Goal: Task Accomplishment & Management: Manage account settings

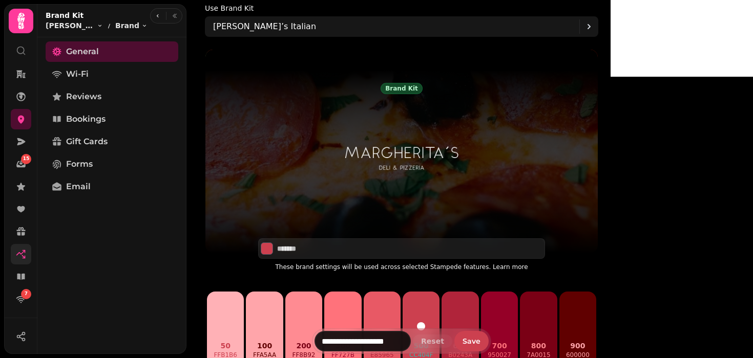
scroll to position [161, 0]
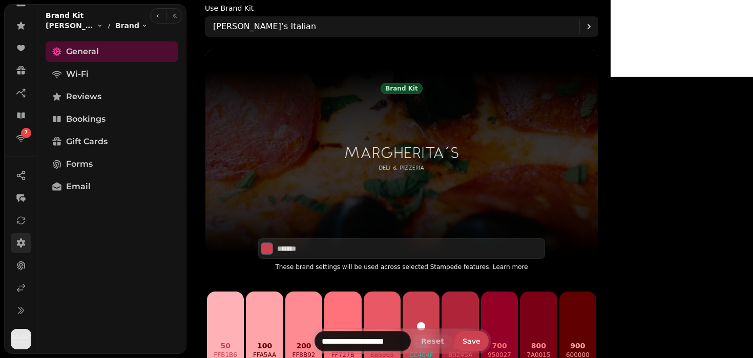
click at [19, 238] on icon at bounding box center [21, 243] width 10 height 10
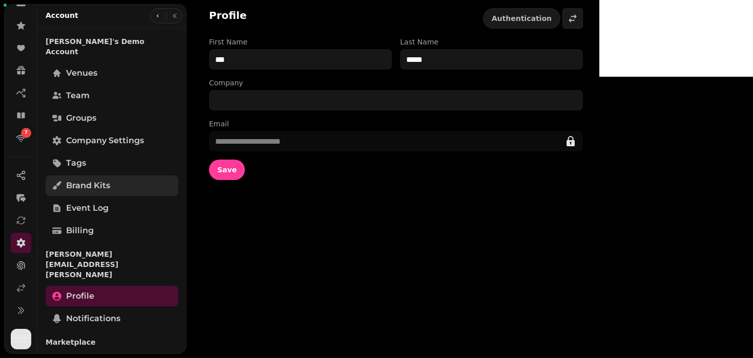
click at [90, 180] on span "Brand Kits" at bounding box center [88, 186] width 44 height 12
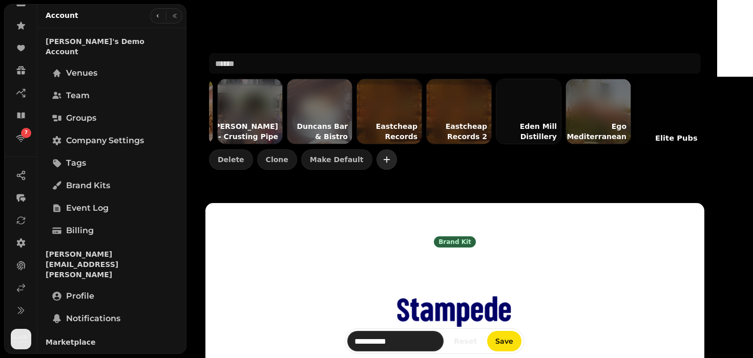
scroll to position [0, 1804]
click at [389, 147] on div "[GEOGRAPHIC_DATA] NYC [STREET_ADDRESS] A-HEAD OF THE GAME Academy Coffee Academ…" at bounding box center [455, 111] width 492 height 117
click at [387, 156] on icon "button" at bounding box center [387, 160] width 10 height 10
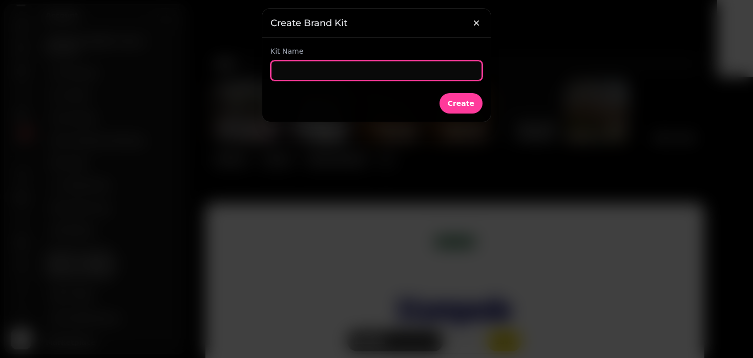
click at [334, 69] on input "text" at bounding box center [376, 70] width 212 height 20
type input "**********"
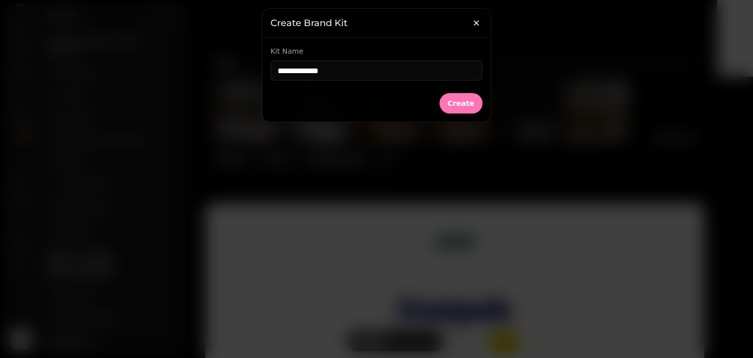
click at [461, 102] on span "Create" at bounding box center [461, 103] width 27 height 7
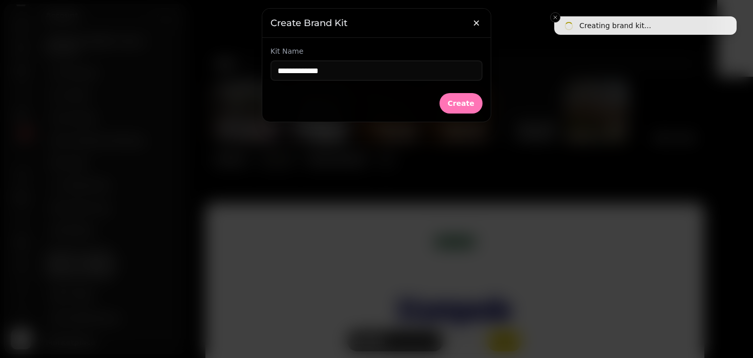
type input "**********"
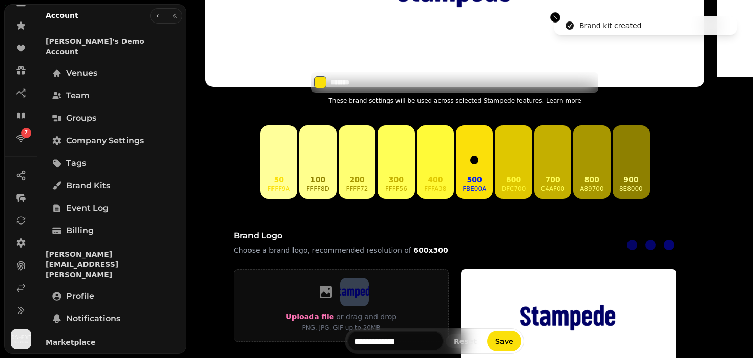
scroll to position [333, 0]
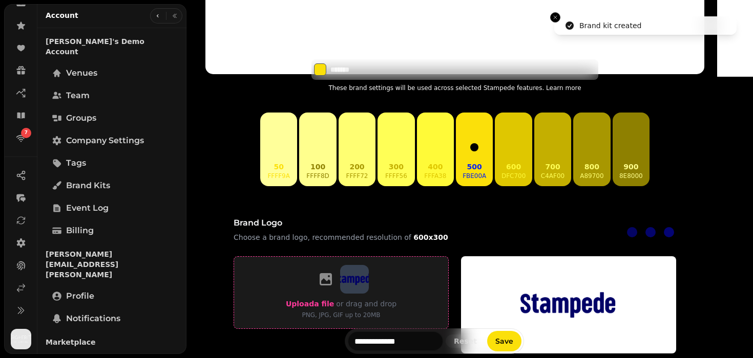
click at [334, 299] on label "Upload a file" at bounding box center [310, 304] width 48 height 12
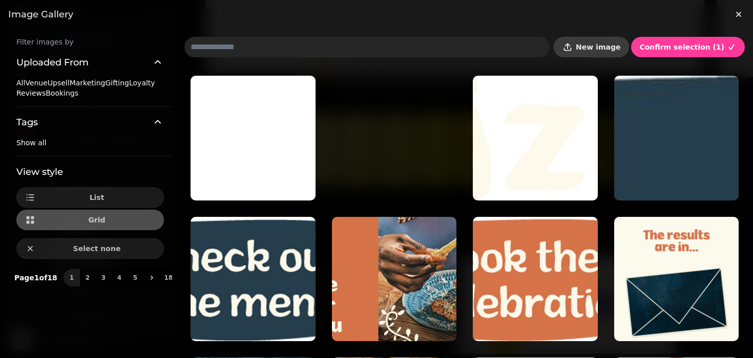
click at [609, 48] on span "New image" at bounding box center [598, 47] width 45 height 7
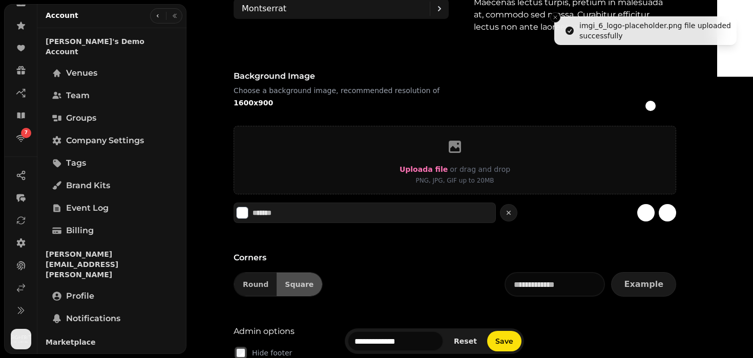
scroll to position [817, 0]
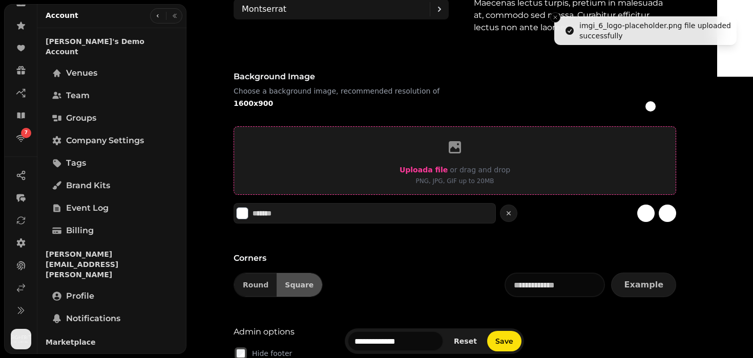
click at [438, 175] on label "Upload a file" at bounding box center [423, 170] width 48 height 12
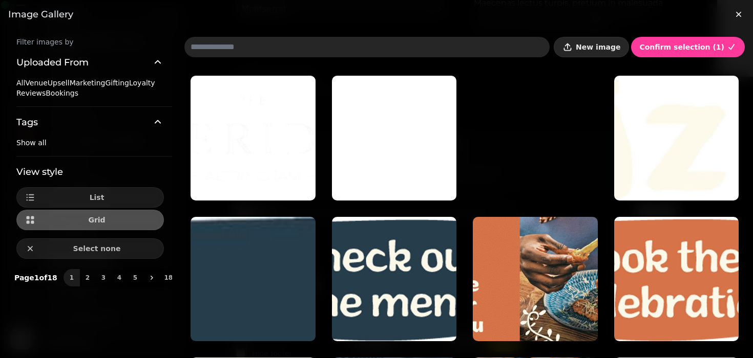
click at [619, 52] on button "New image" at bounding box center [591, 47] width 75 height 20
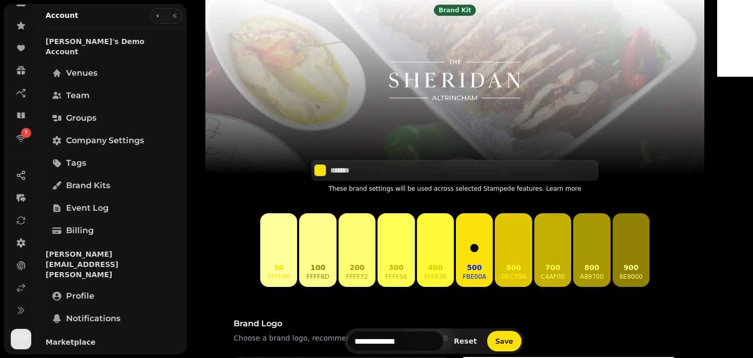
scroll to position [250, 0]
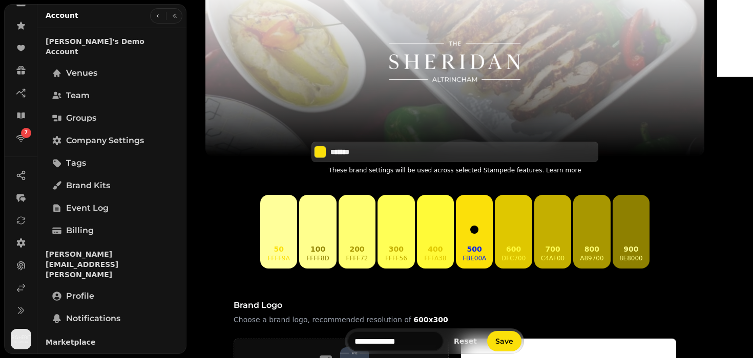
click at [374, 151] on input "*******" at bounding box center [366, 152] width 72 height 10
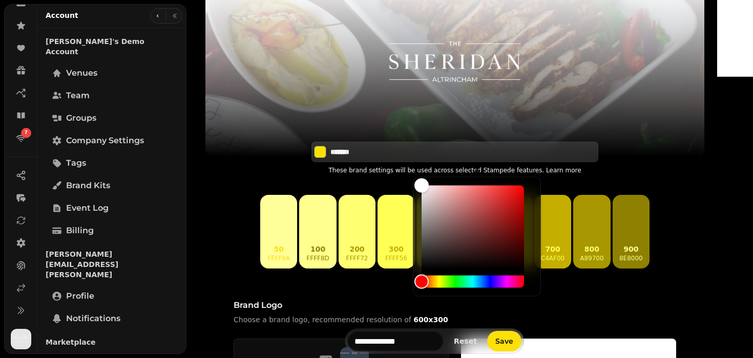
click at [374, 151] on input "*******" at bounding box center [366, 152] width 72 height 10
paste input
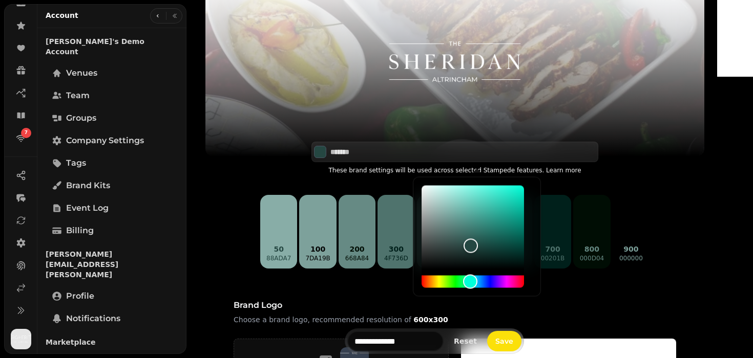
type input "*******"
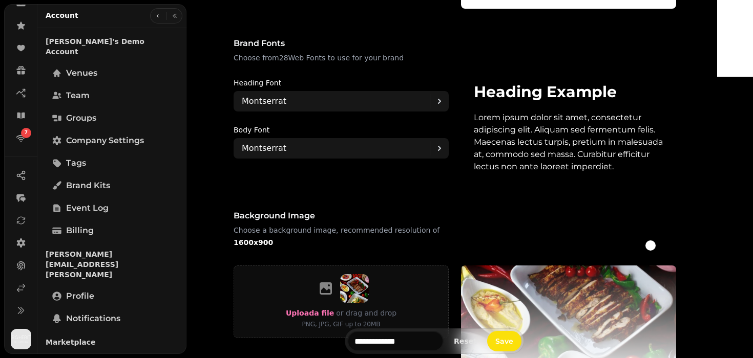
scroll to position [728, 0]
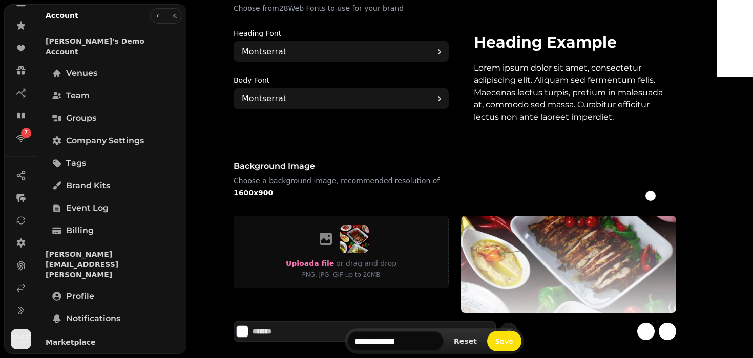
click at [676, 193] on div "#ffffff colour selected #000000 colour selected" at bounding box center [659, 196] width 33 height 14
click at [676, 194] on div at bounding box center [669, 196] width 14 height 14
type input "*******"
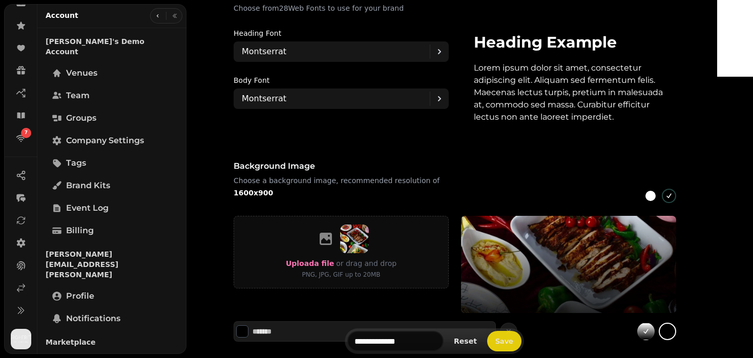
click at [513, 341] on span "Save" at bounding box center [504, 341] width 18 height 7
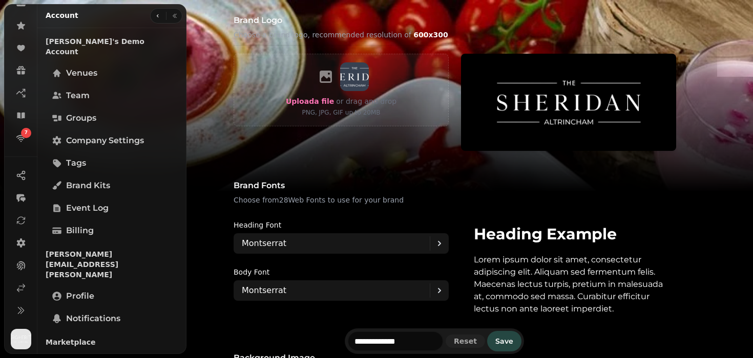
scroll to position [535, 0]
click at [22, 289] on icon at bounding box center [21, 288] width 10 height 10
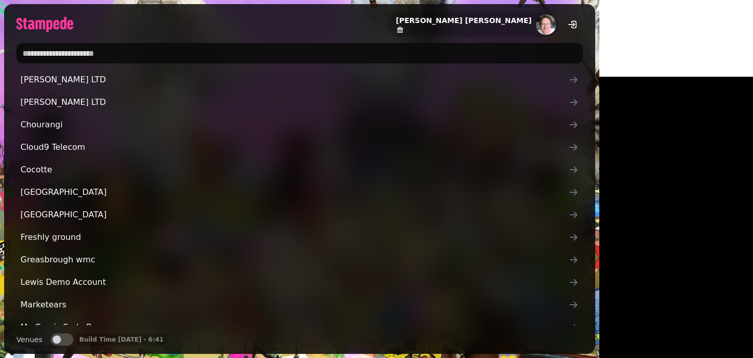
click at [98, 53] on input "text" at bounding box center [299, 53] width 566 height 20
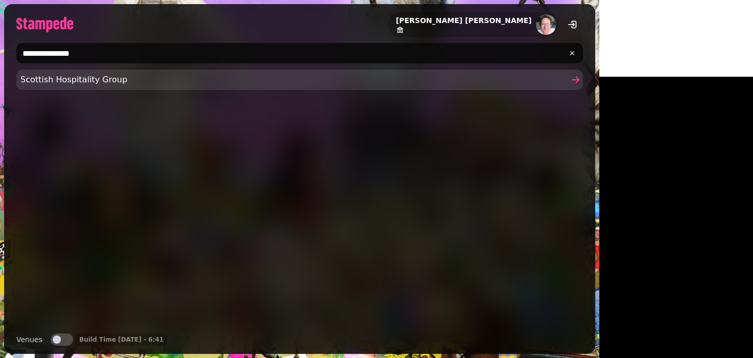
type input "**********"
click at [44, 73] on link "Scottish Hospitality Group" at bounding box center [299, 80] width 566 height 20
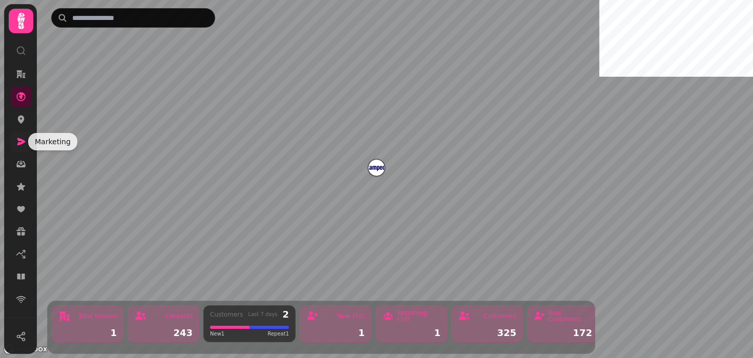
click at [25, 138] on icon at bounding box center [21, 142] width 10 height 10
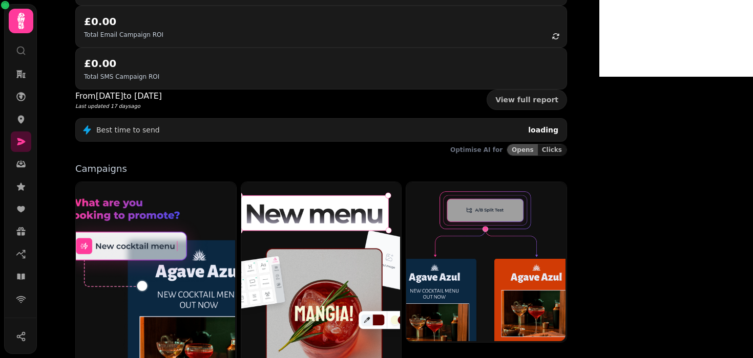
scroll to position [159, 0]
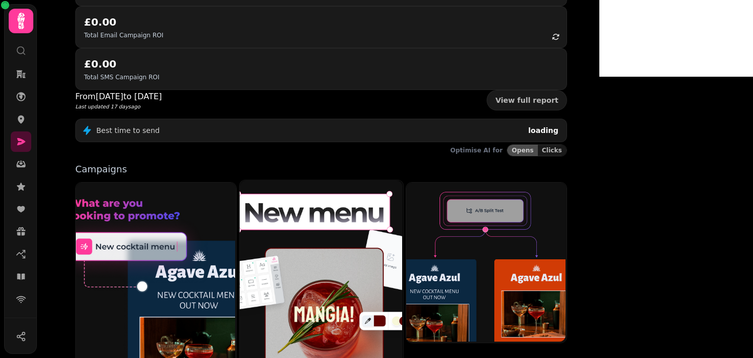
click at [353, 214] on img at bounding box center [319, 281] width 163 height 204
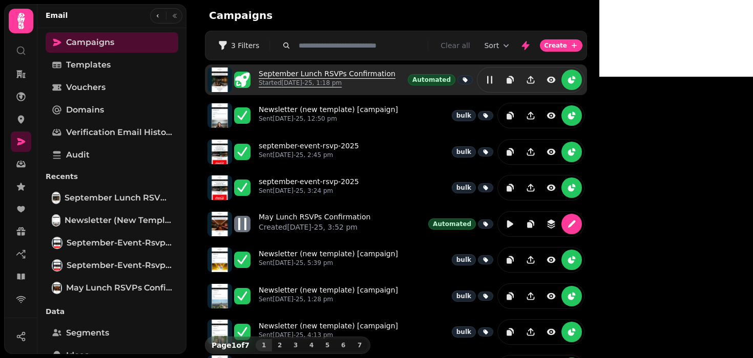
click at [342, 76] on link "September Lunch RSVPs Confirmation Started [DATE]-25, 1:18 pm" at bounding box center [327, 80] width 137 height 23
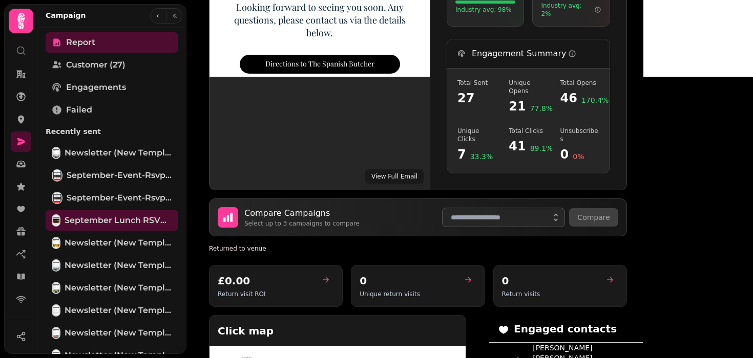
scroll to position [405, 0]
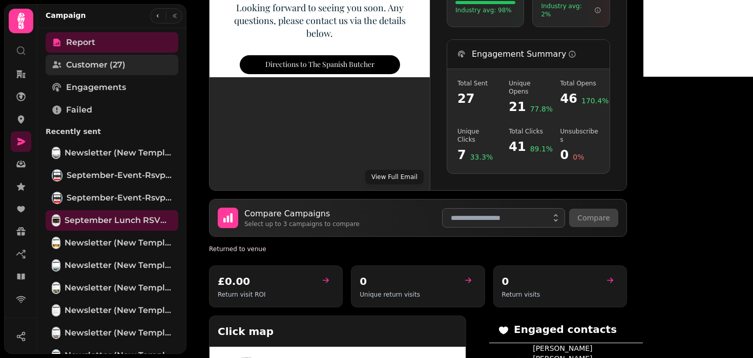
click at [100, 62] on span "Customer (27)" at bounding box center [95, 65] width 59 height 12
select select "**"
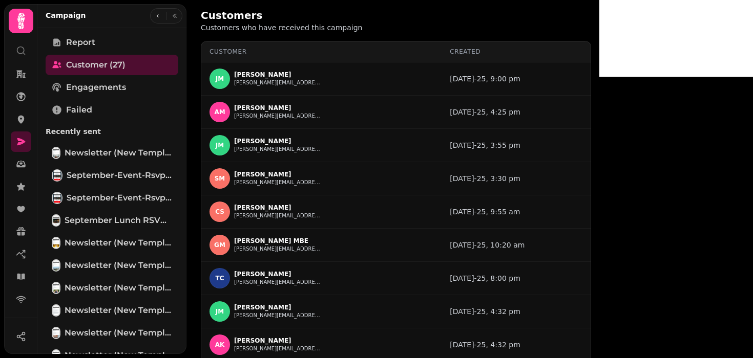
scroll to position [133, 0]
click at [20, 317] on icon at bounding box center [21, 317] width 10 height 10
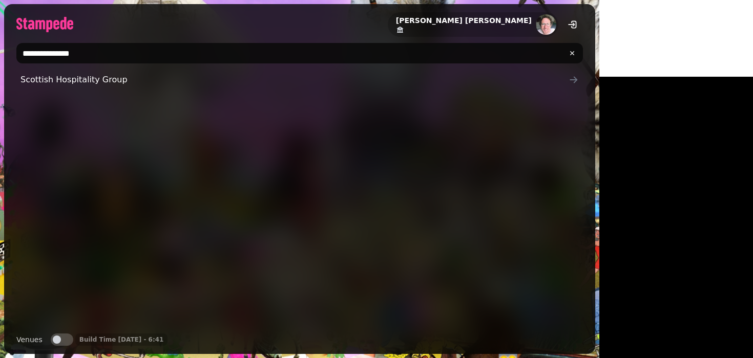
click at [177, 49] on input "**********" at bounding box center [299, 53] width 566 height 20
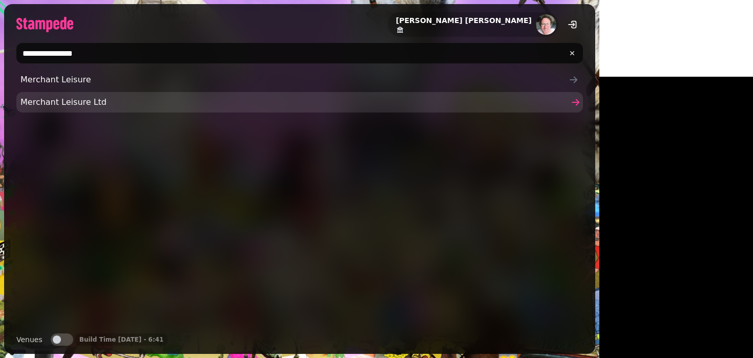
type input "**********"
click at [70, 97] on span "Merchant Leisure Ltd" at bounding box center [294, 102] width 548 height 12
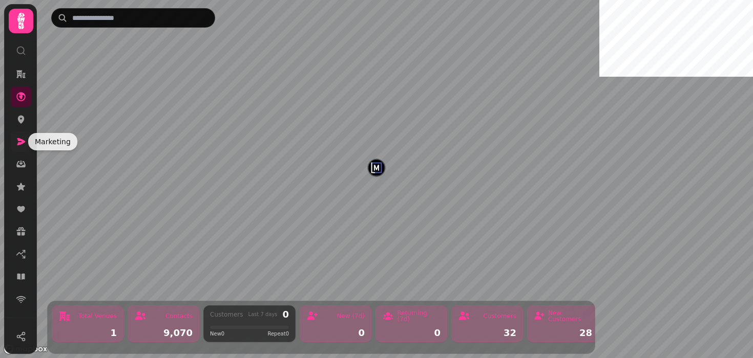
click at [23, 146] on icon at bounding box center [21, 142] width 10 height 10
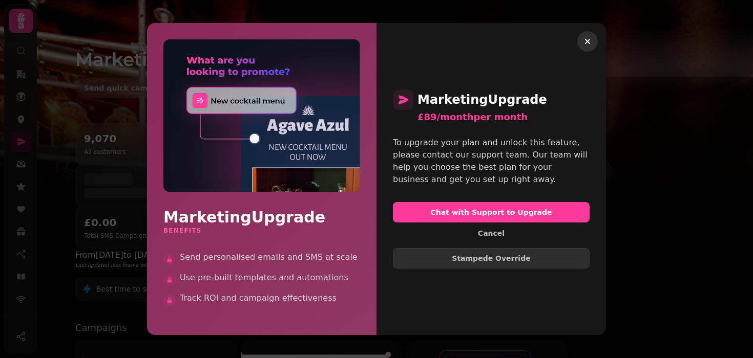
click at [583, 42] on icon "button" at bounding box center [587, 41] width 10 height 10
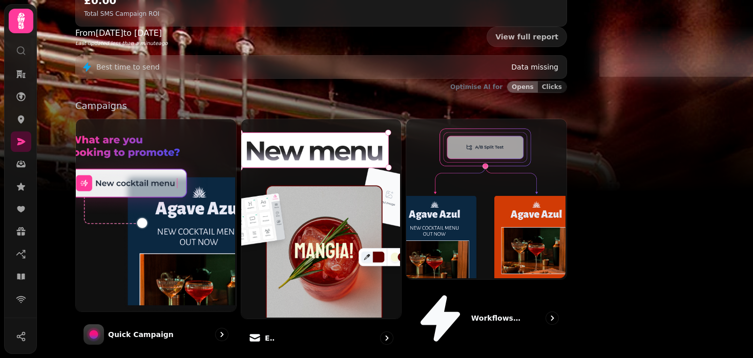
scroll to position [222, 0]
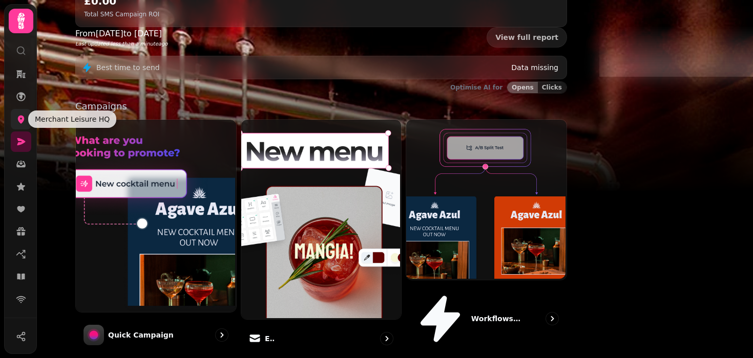
click at [25, 117] on icon at bounding box center [21, 119] width 10 height 10
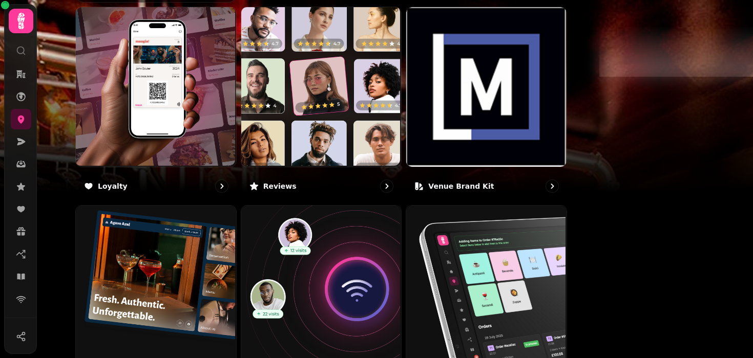
scroll to position [682, 0]
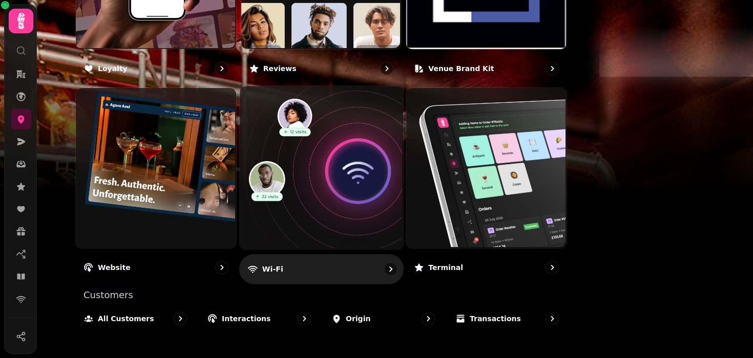
click at [401, 153] on img at bounding box center [319, 167] width 163 height 163
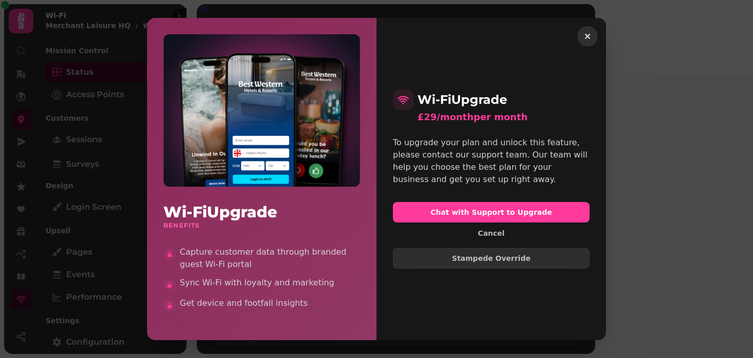
click at [586, 39] on icon "button" at bounding box center [587, 36] width 10 height 10
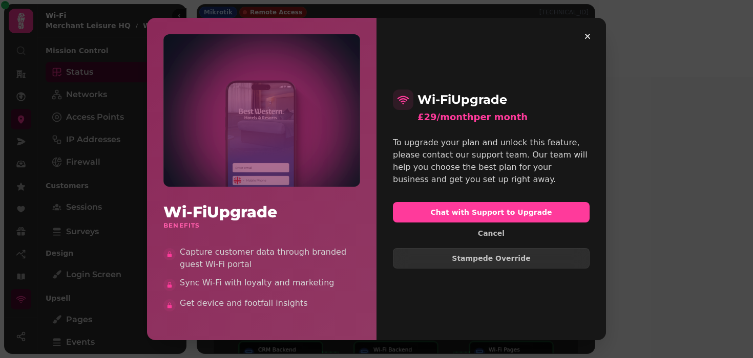
type input "*****"
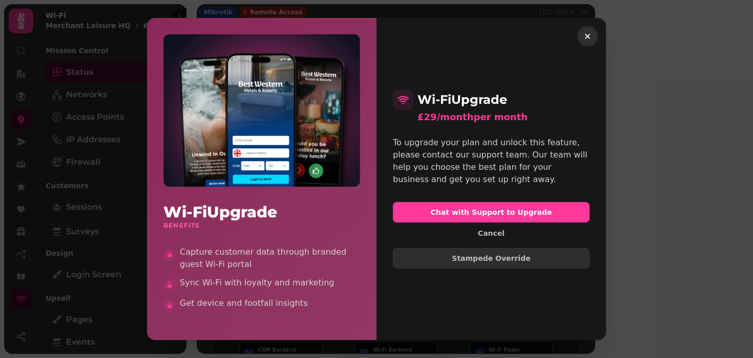
click at [587, 34] on icon "button" at bounding box center [587, 36] width 10 height 10
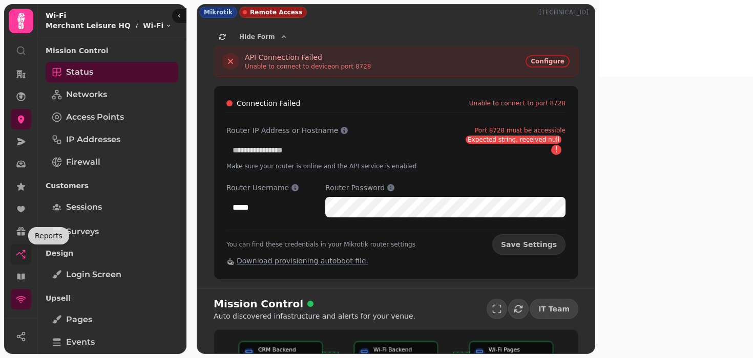
scroll to position [161, 0]
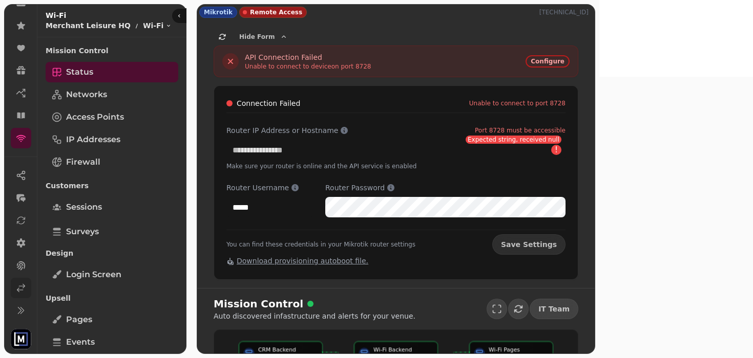
click at [25, 295] on link at bounding box center [21, 288] width 20 height 20
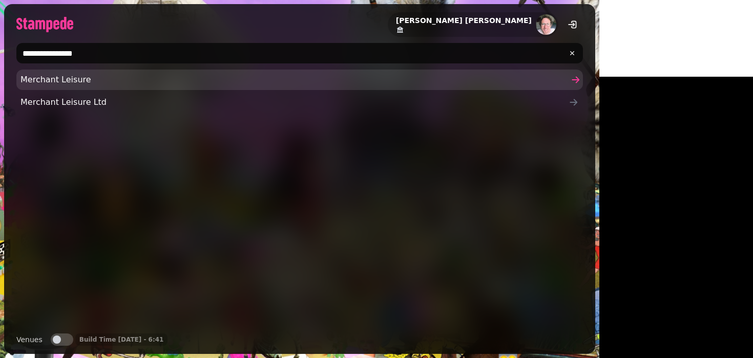
click at [87, 80] on span "Merchant Leisure" at bounding box center [294, 80] width 548 height 12
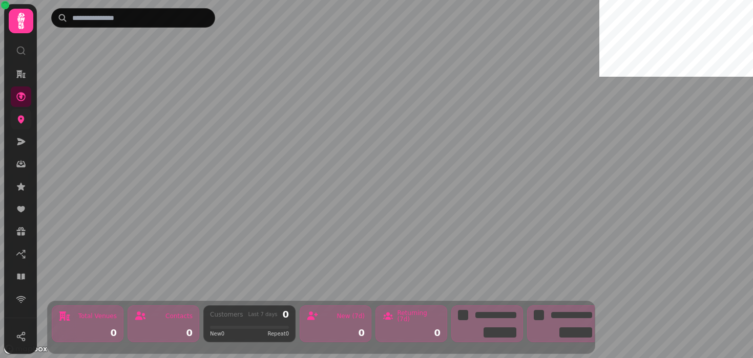
click at [15, 122] on link at bounding box center [21, 119] width 20 height 20
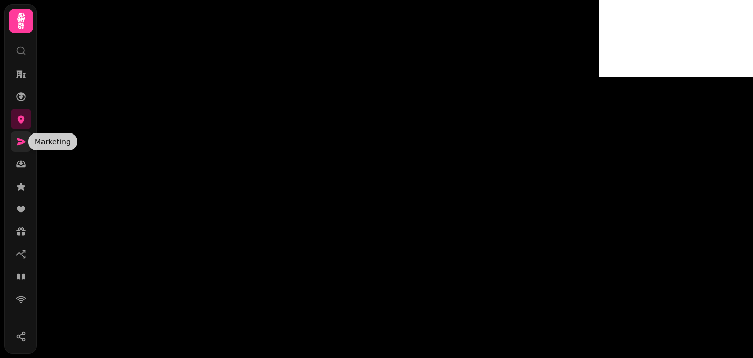
click at [17, 142] on icon at bounding box center [21, 142] width 10 height 10
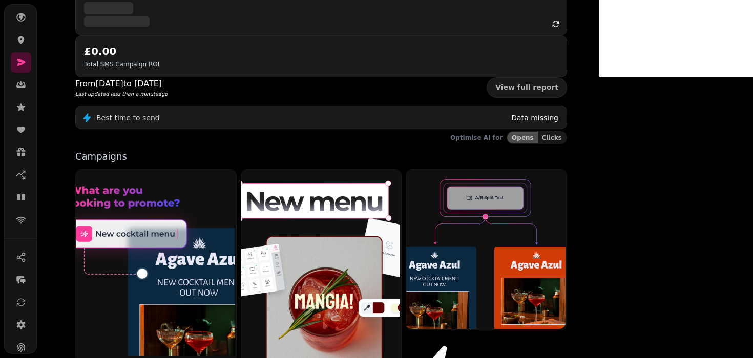
scroll to position [133, 0]
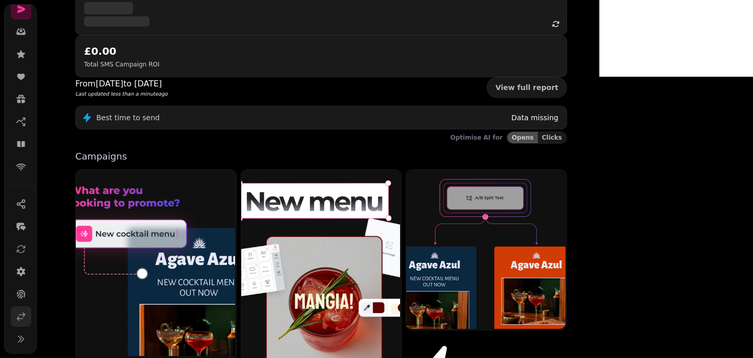
click at [17, 317] on icon at bounding box center [21, 317] width 10 height 10
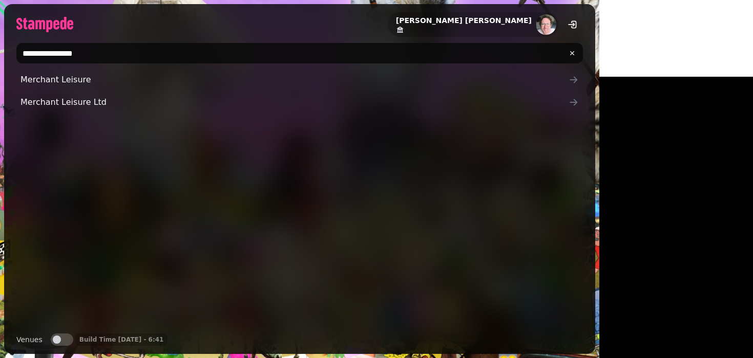
click at [116, 53] on input "**********" at bounding box center [299, 53] width 566 height 20
type input "*"
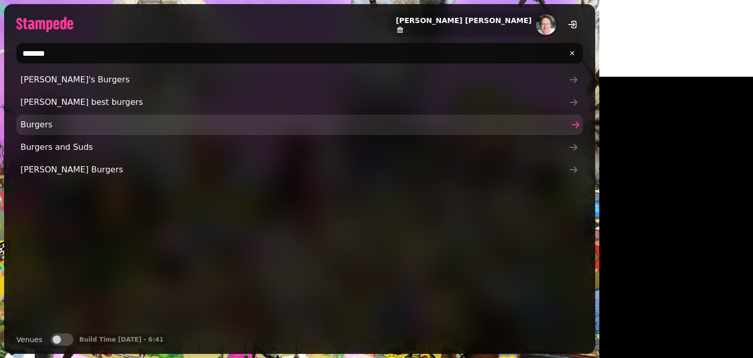
type input "*******"
click at [63, 130] on span "Burgers" at bounding box center [294, 125] width 548 height 12
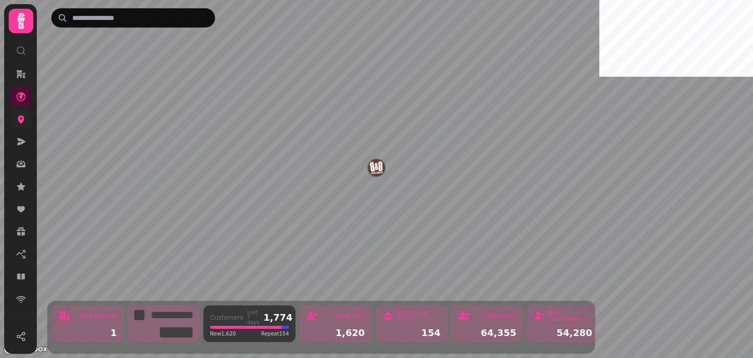
click at [25, 126] on link at bounding box center [21, 119] width 20 height 20
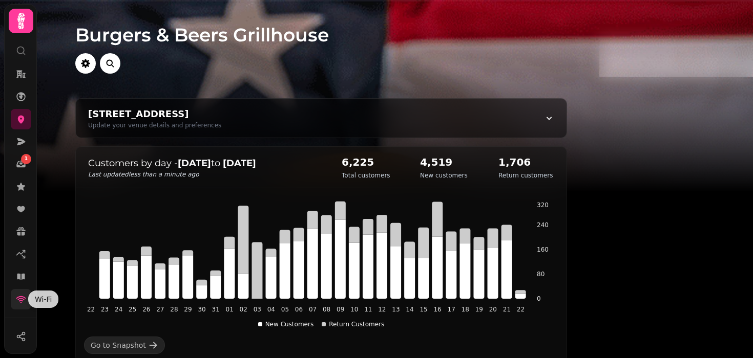
click at [24, 301] on icon at bounding box center [21, 299] width 10 height 10
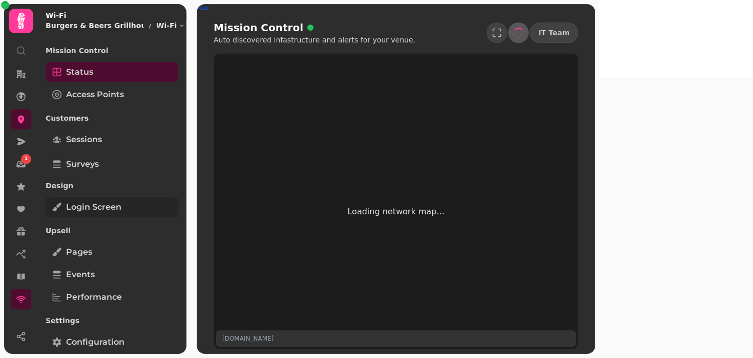
click at [76, 211] on span "Login screen" at bounding box center [93, 207] width 55 height 12
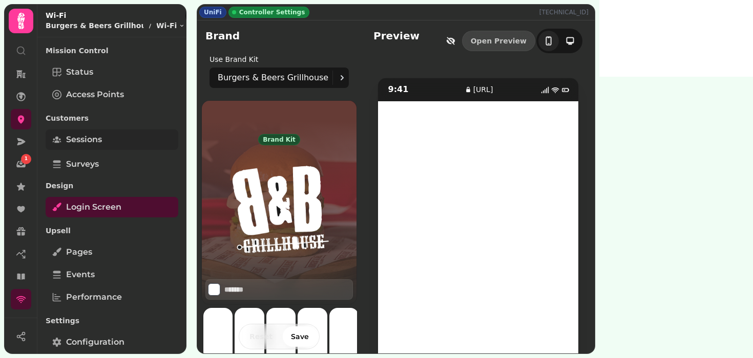
click at [85, 137] on span "Sessions" at bounding box center [84, 140] width 36 height 12
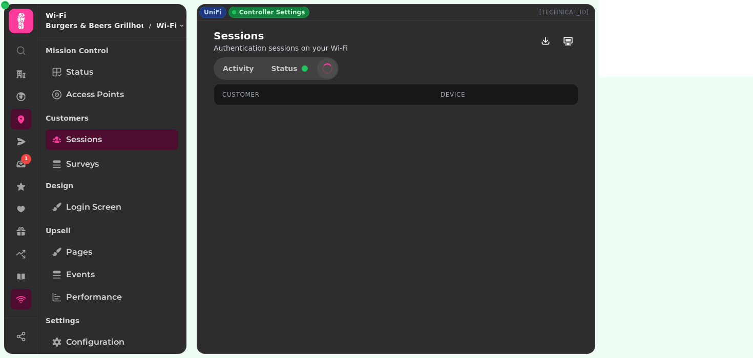
select select "**"
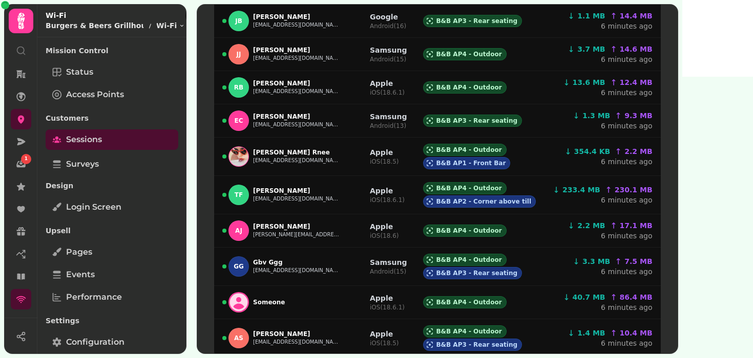
scroll to position [621, 0]
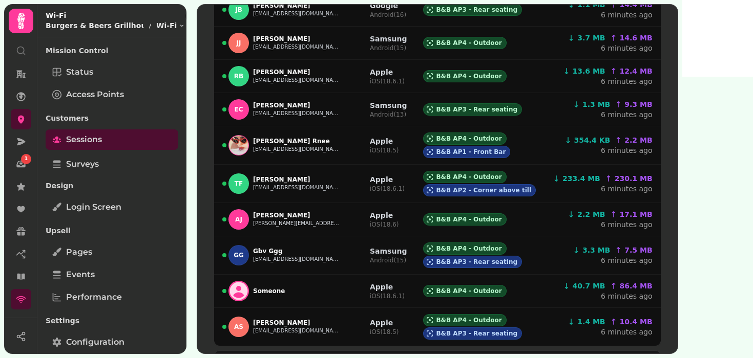
click at [333, 358] on span "Next" at bounding box center [324, 363] width 16 height 6
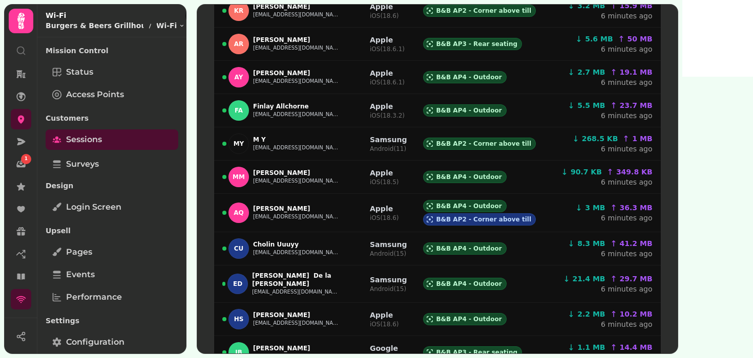
scroll to position [0, 0]
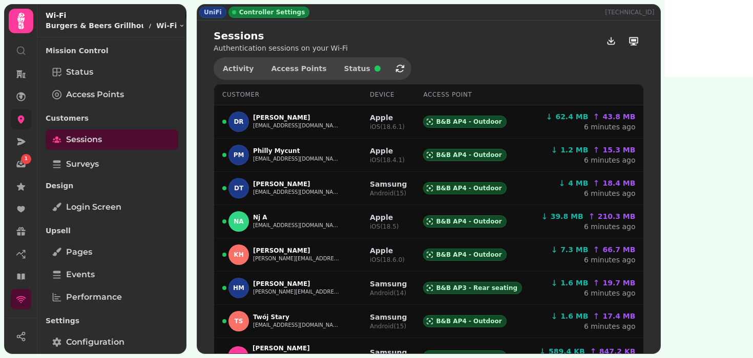
click at [24, 120] on icon at bounding box center [21, 119] width 10 height 10
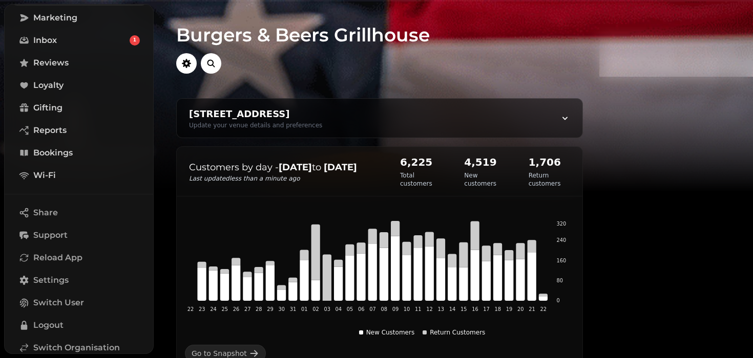
scroll to position [188, 0]
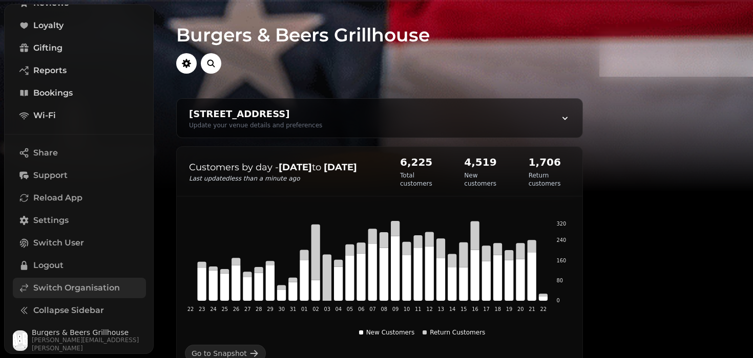
click at [50, 292] on span "Switch Organisation" at bounding box center [76, 288] width 87 height 12
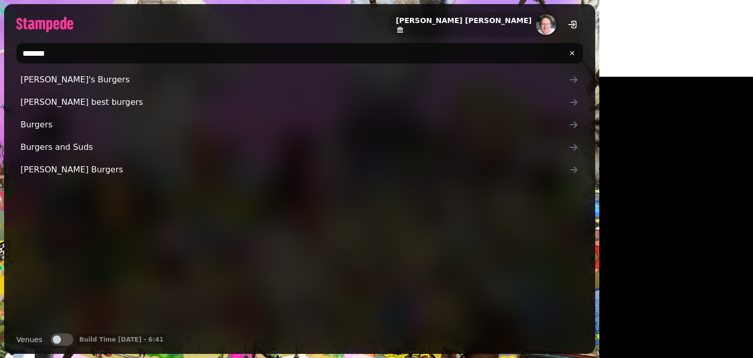
click at [62, 56] on input "*******" at bounding box center [299, 53] width 566 height 20
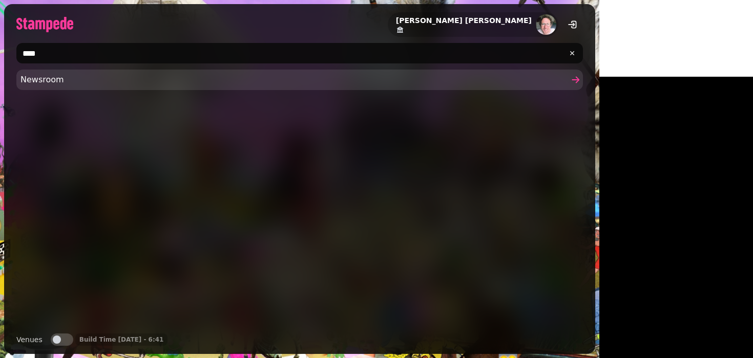
type input "****"
click at [34, 83] on span "Newsroom" at bounding box center [294, 80] width 548 height 12
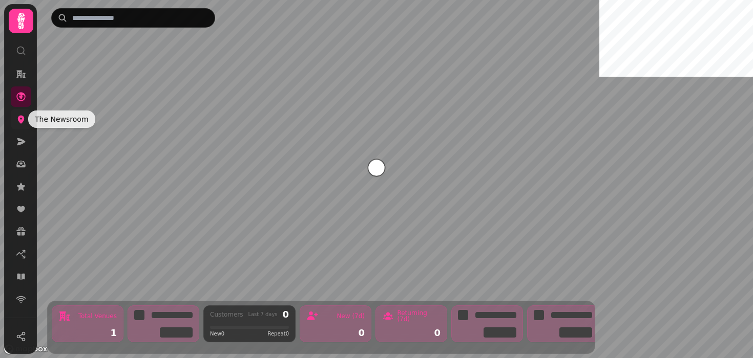
click at [17, 114] on icon at bounding box center [21, 119] width 10 height 10
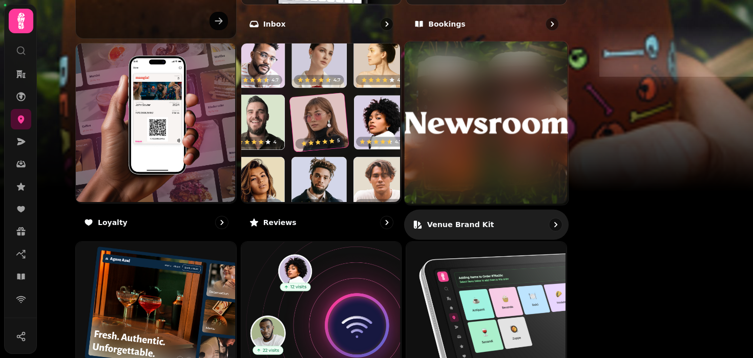
scroll to position [531, 0]
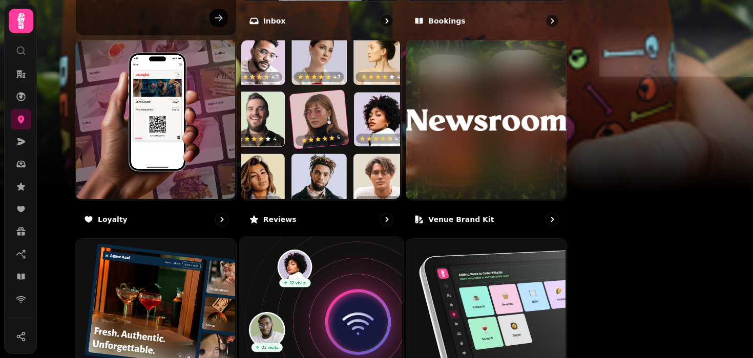
click at [394, 292] on img at bounding box center [319, 318] width 163 height 163
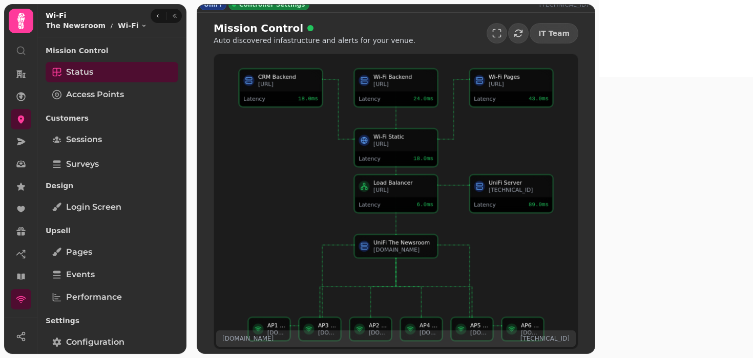
scroll to position [7, 0]
click at [85, 214] on link "Login screen" at bounding box center [112, 207] width 133 height 20
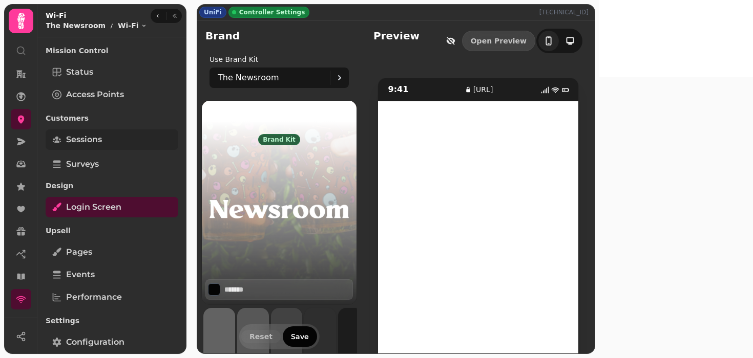
click at [94, 145] on span "Sessions" at bounding box center [84, 140] width 36 height 12
